Goal: Download file/media

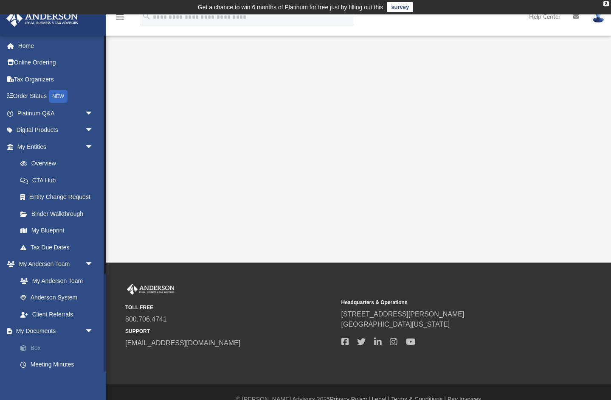
click at [42, 348] on link "Box" at bounding box center [59, 347] width 94 height 17
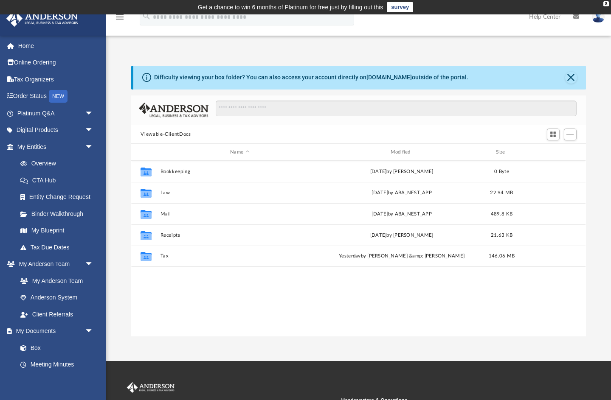
scroll to position [193, 454]
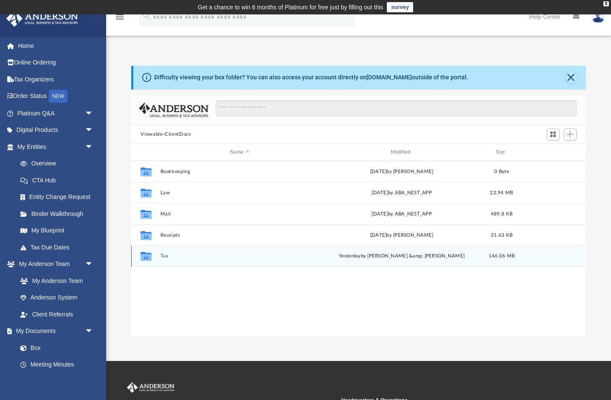
click at [220, 253] on button "Tax" at bounding box center [239, 256] width 158 height 6
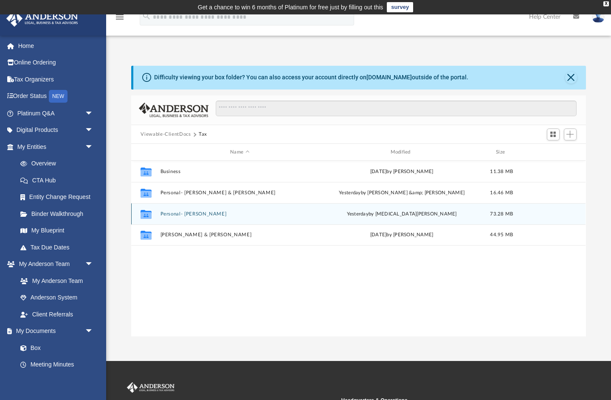
click at [204, 212] on button "Personal- [PERSON_NAME]" at bounding box center [239, 214] width 158 height 6
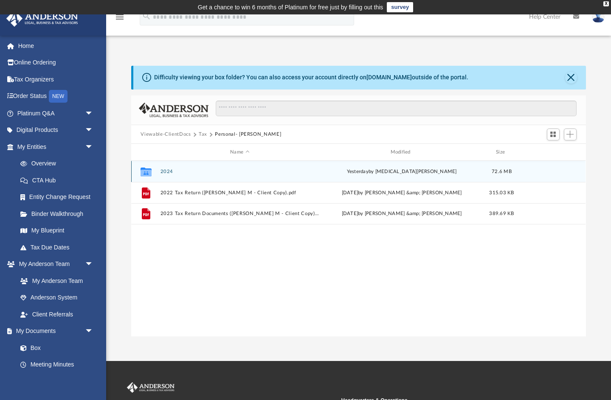
click at [165, 170] on button "2024" at bounding box center [239, 172] width 158 height 6
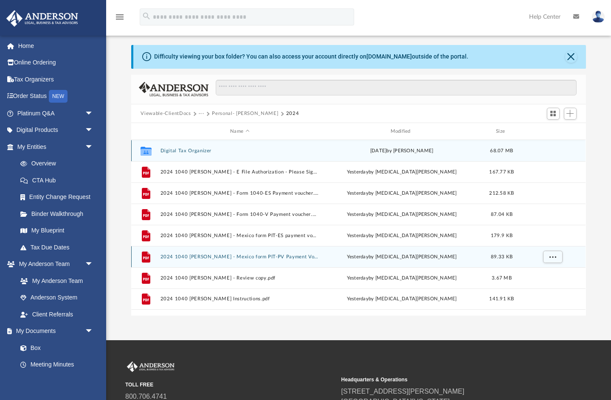
scroll to position [24, 0]
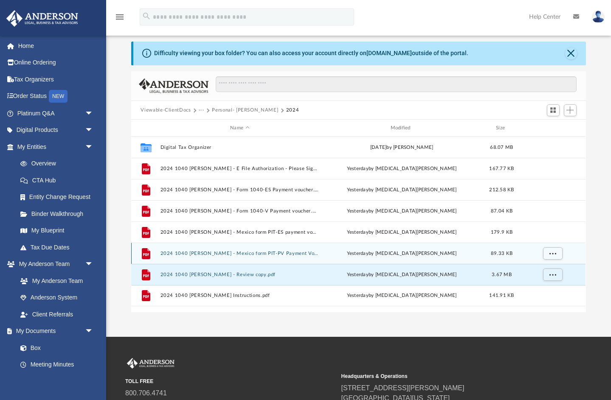
click at [176, 272] on button "2024 1040 [PERSON_NAME] - Review copy.pdf" at bounding box center [239, 275] width 158 height 6
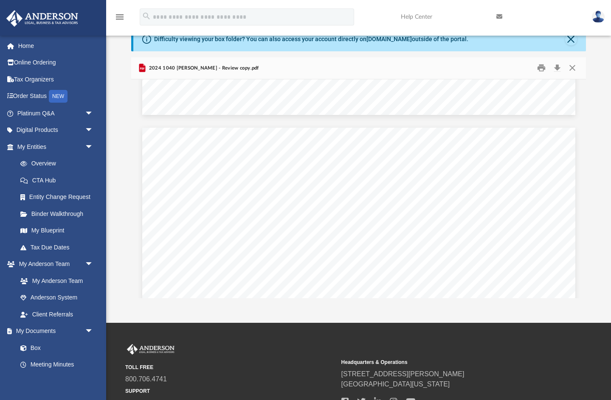
scroll to position [11414, 0]
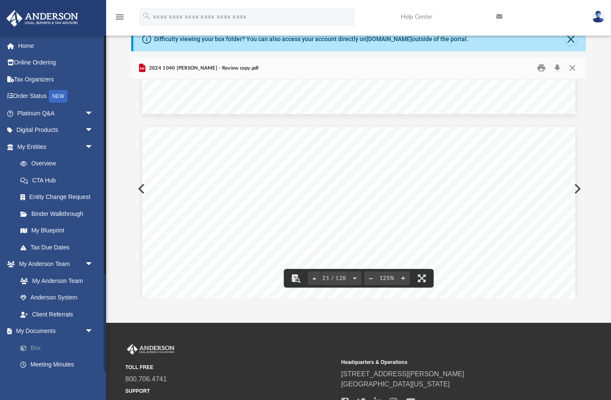
click at [39, 349] on link "Box" at bounding box center [59, 347] width 94 height 17
click at [558, 66] on button "Download" at bounding box center [556, 68] width 15 height 13
click at [40, 351] on link "Box" at bounding box center [59, 347] width 94 height 17
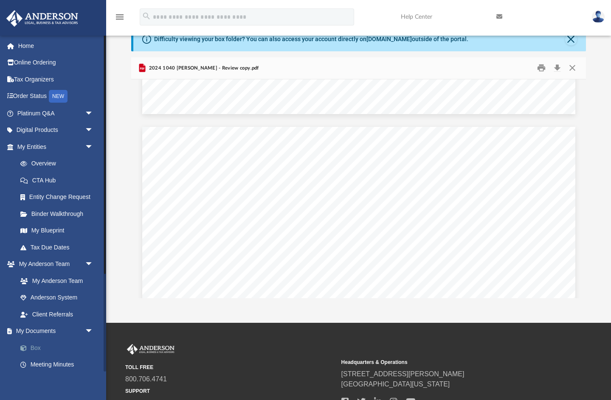
click at [26, 350] on span at bounding box center [28, 348] width 6 height 6
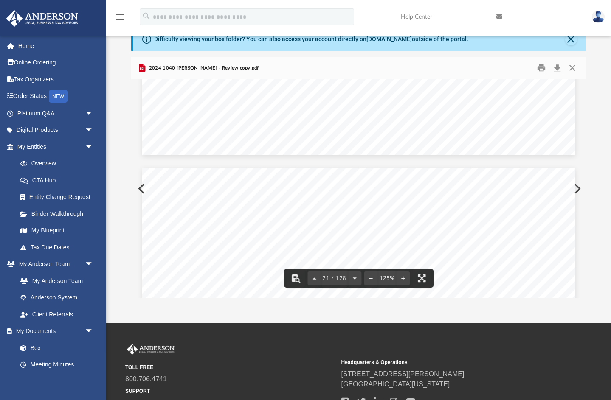
scroll to position [11370, 0]
click at [571, 39] on button "Close" at bounding box center [571, 40] width 12 height 12
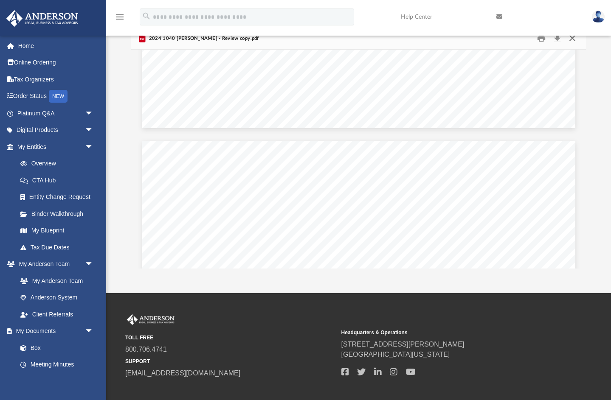
click at [571, 39] on button "Close" at bounding box center [571, 38] width 15 height 13
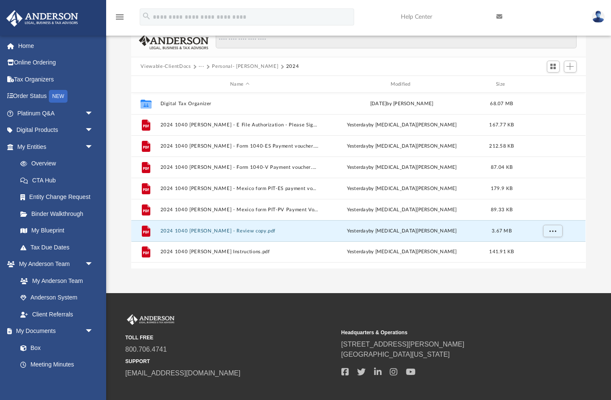
click at [208, 65] on span "···" at bounding box center [205, 67] width 13 height 8
click at [215, 65] on button "Personal- [PERSON_NAME]" at bounding box center [245, 67] width 66 height 8
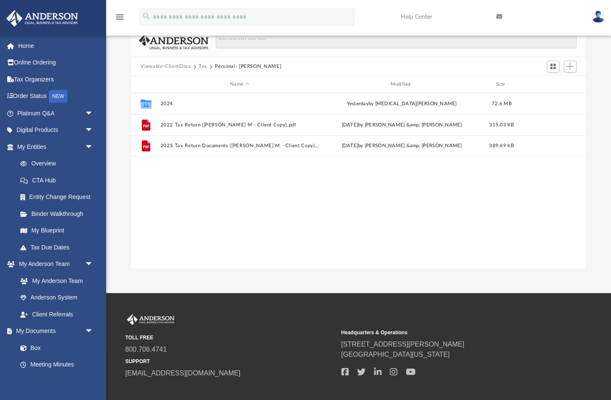
click at [203, 67] on button "Tax" at bounding box center [203, 67] width 8 height 8
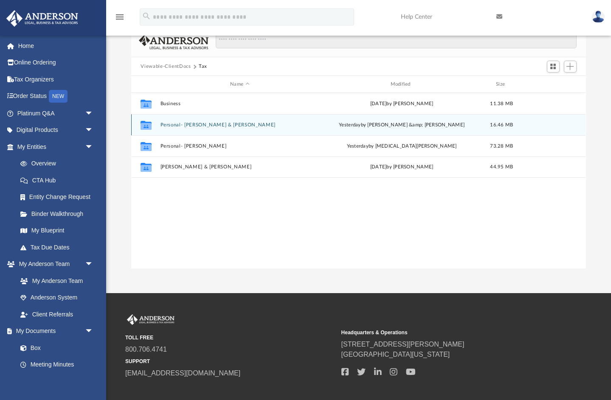
click at [188, 125] on button "Personal- [PERSON_NAME] & [PERSON_NAME]" at bounding box center [239, 125] width 158 height 6
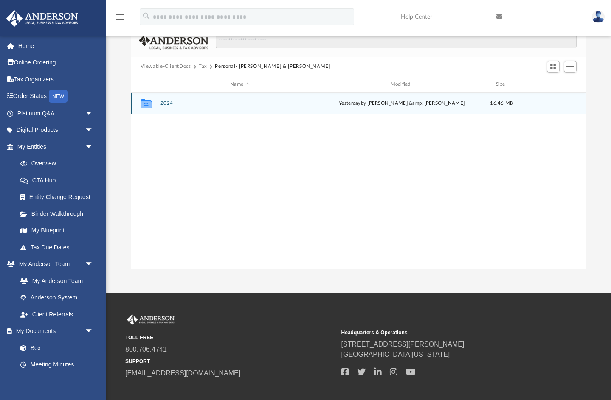
click at [164, 101] on button "2024" at bounding box center [239, 104] width 158 height 6
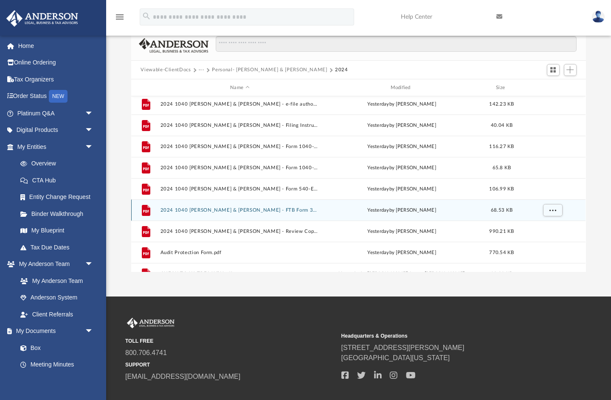
scroll to position [23, 0]
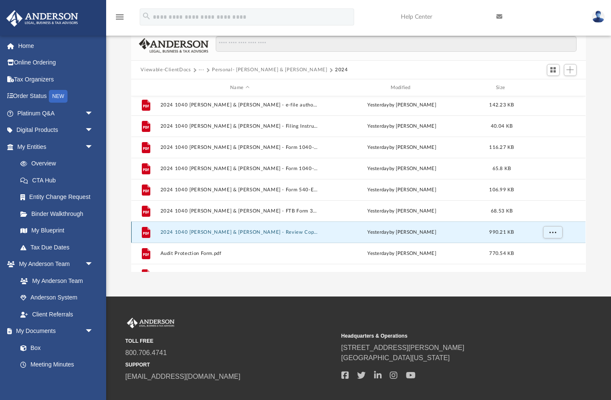
click at [247, 230] on button "2024 1040 [PERSON_NAME] & [PERSON_NAME] - Review Copy.pdf" at bounding box center [239, 233] width 158 height 6
